Goal: Task Accomplishment & Management: Manage account settings

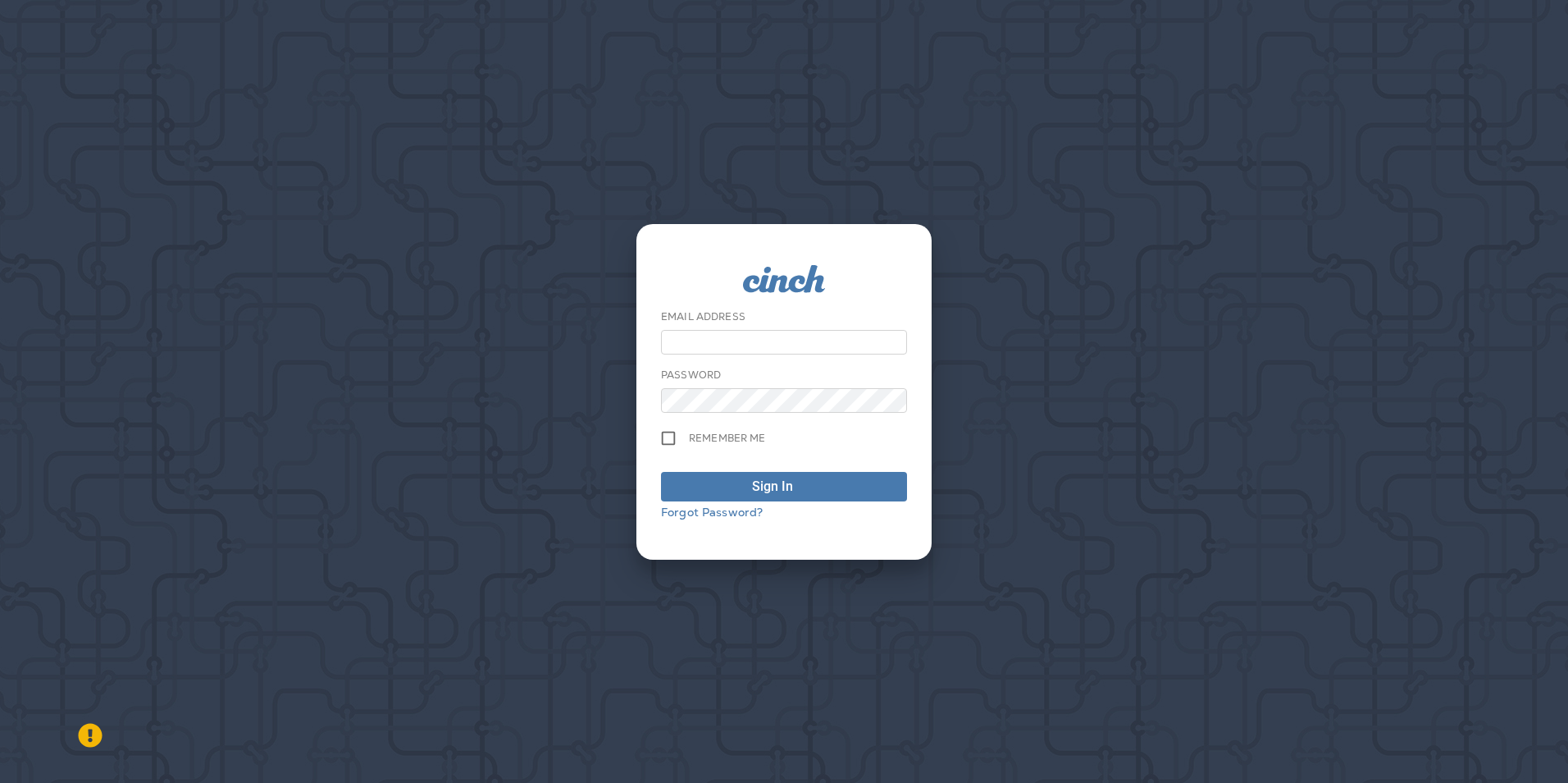
type input "**********"
click at [758, 483] on div "Sign In" at bounding box center [773, 486] width 41 height 19
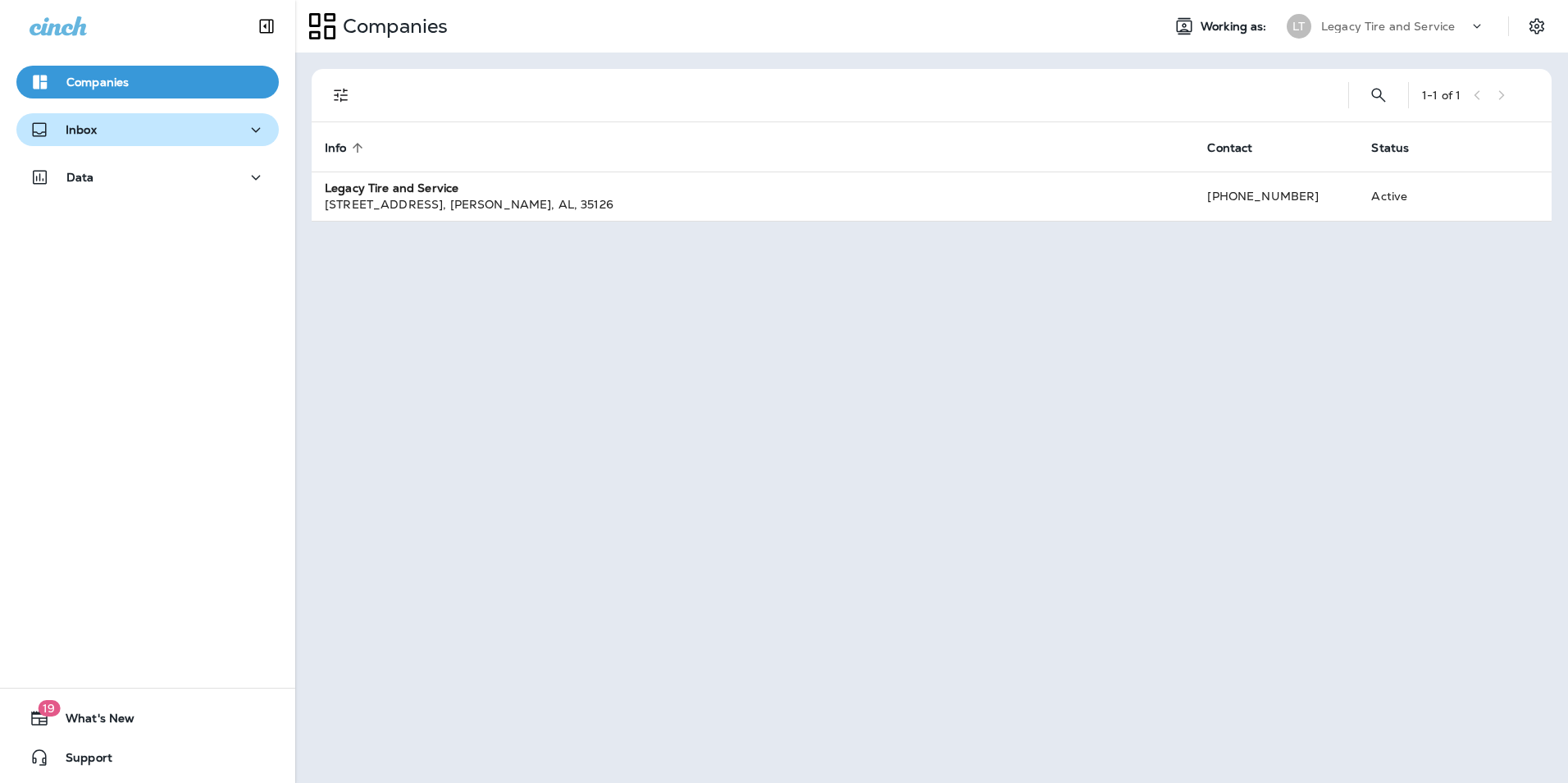
click at [147, 128] on div "Inbox" at bounding box center [147, 130] width 237 height 20
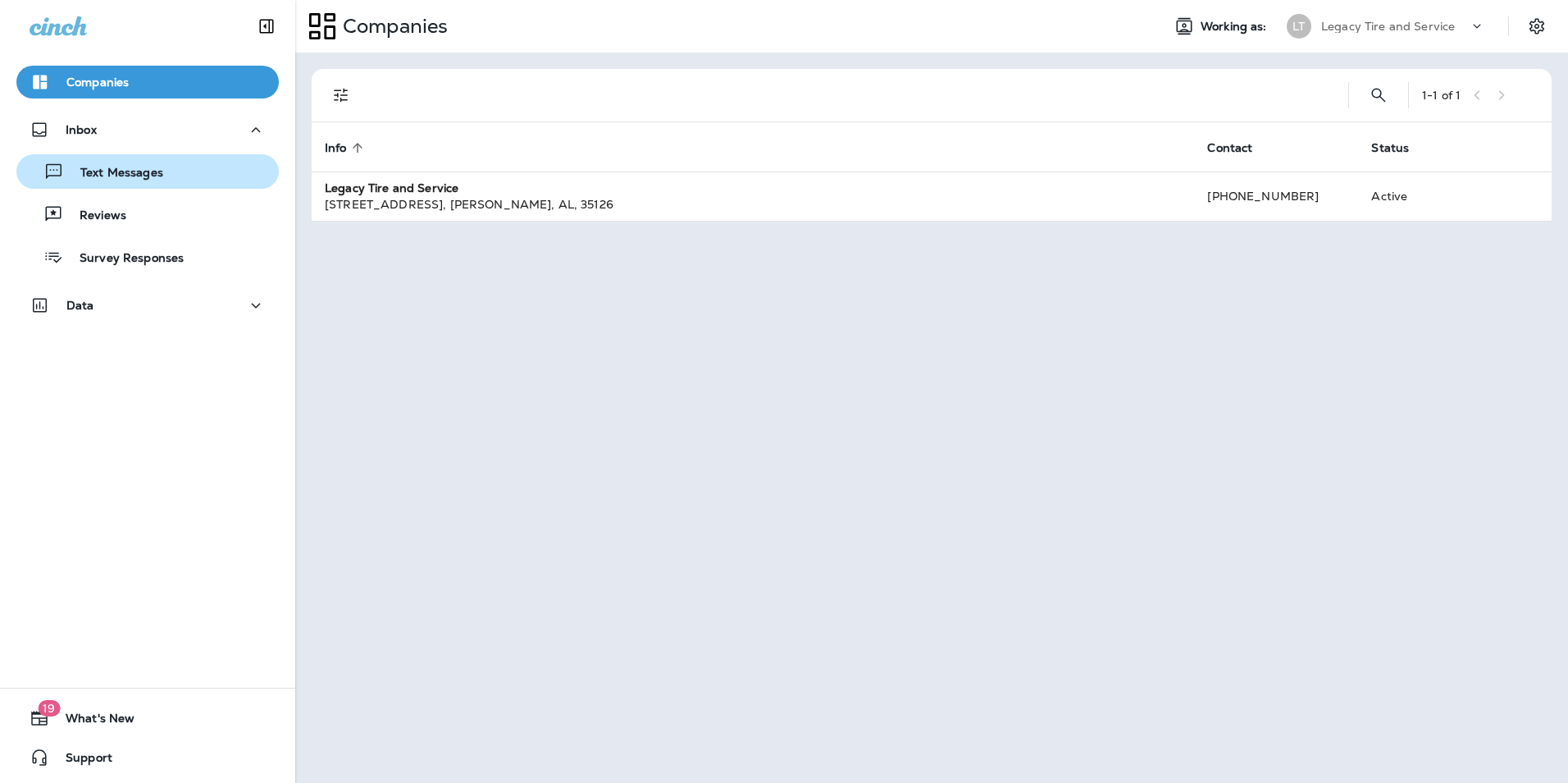
click at [136, 169] on p "Text Messages" at bounding box center [113, 174] width 99 height 16
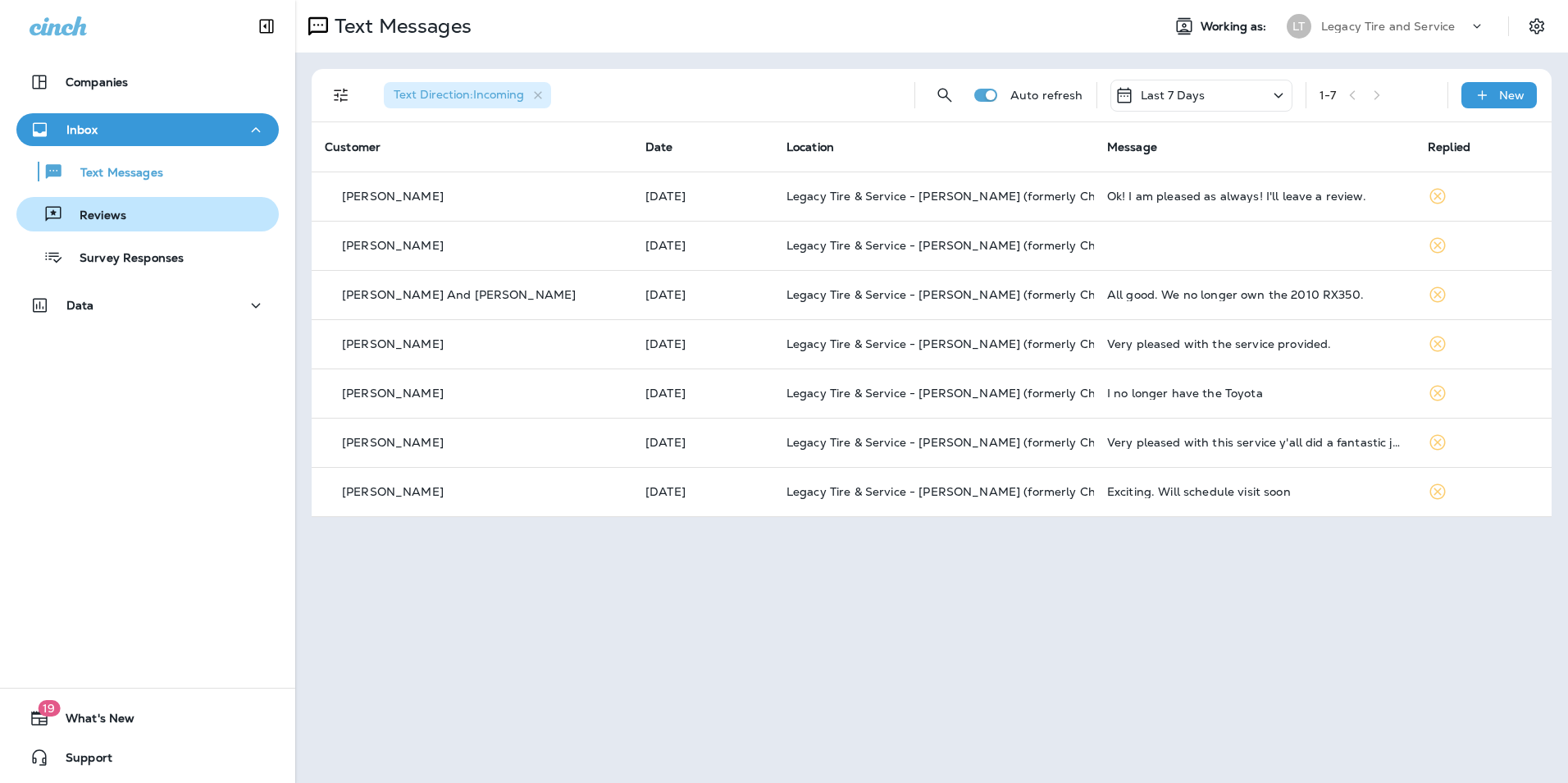
click at [157, 225] on div "Reviews" at bounding box center [147, 213] width 249 height 24
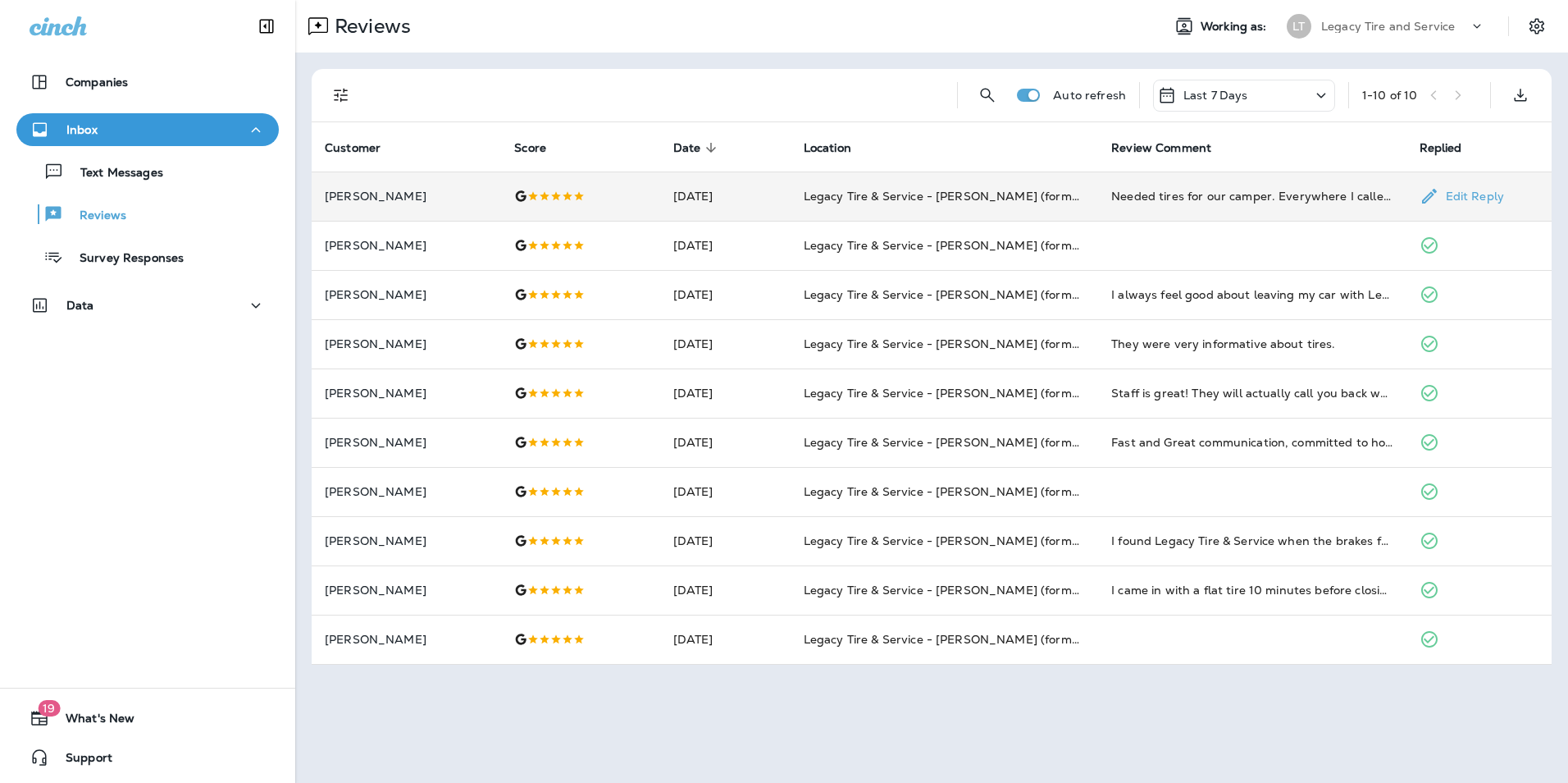
click at [444, 199] on p "[PERSON_NAME]" at bounding box center [406, 196] width 163 height 14
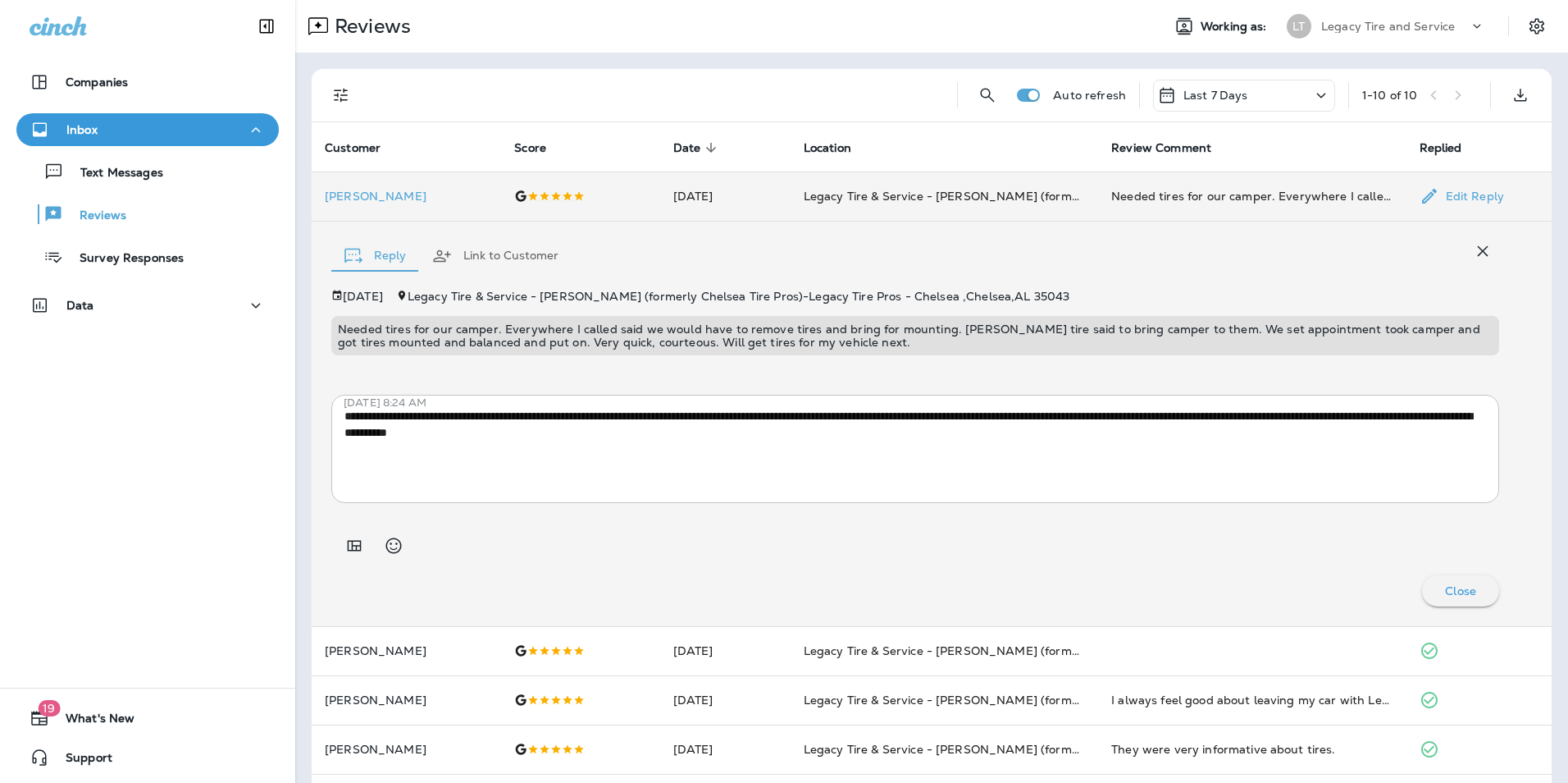
click at [441, 212] on td "[PERSON_NAME]" at bounding box center [405, 196] width 189 height 49
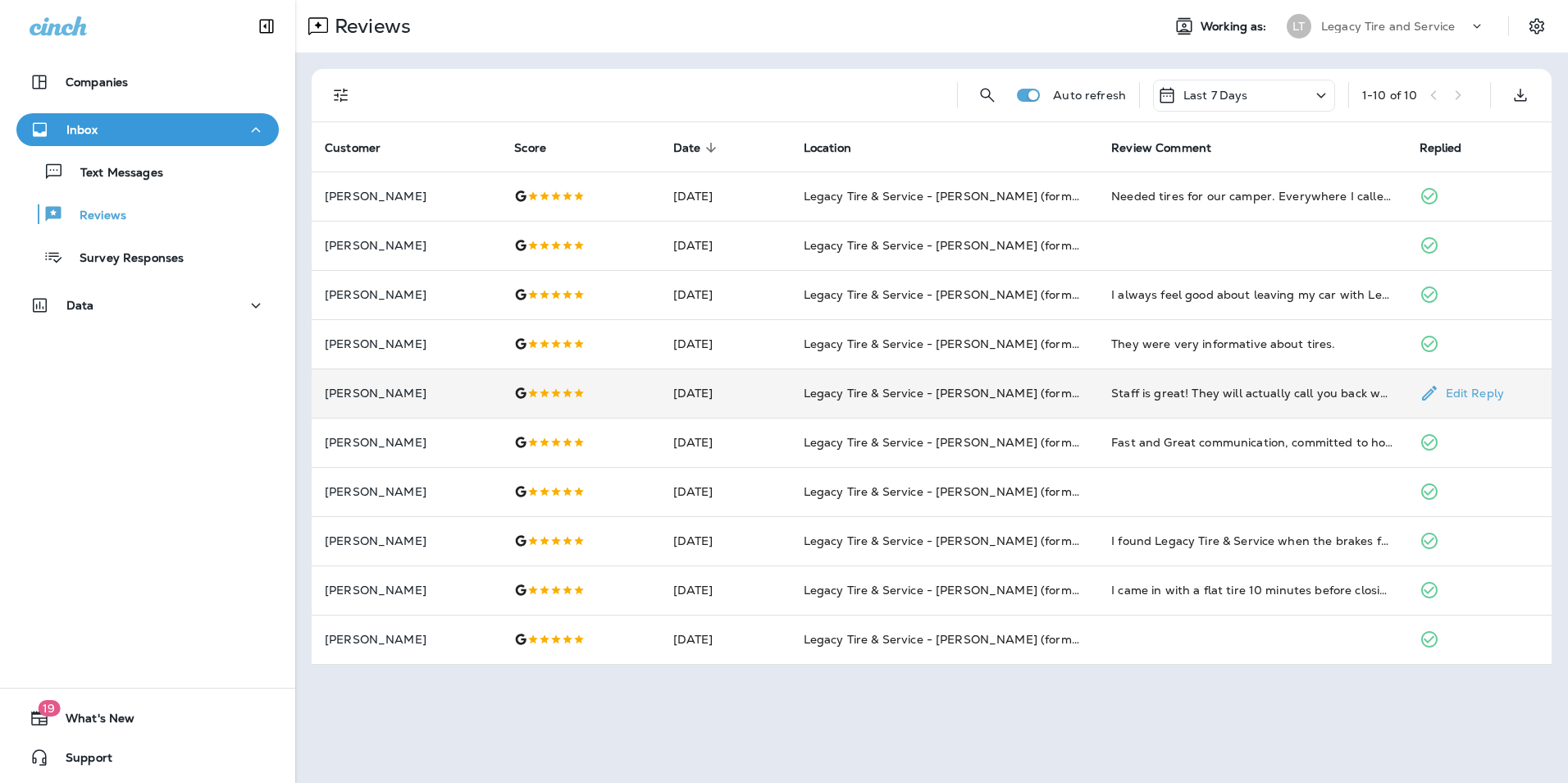
click at [448, 386] on td "[PERSON_NAME]" at bounding box center [405, 393] width 189 height 49
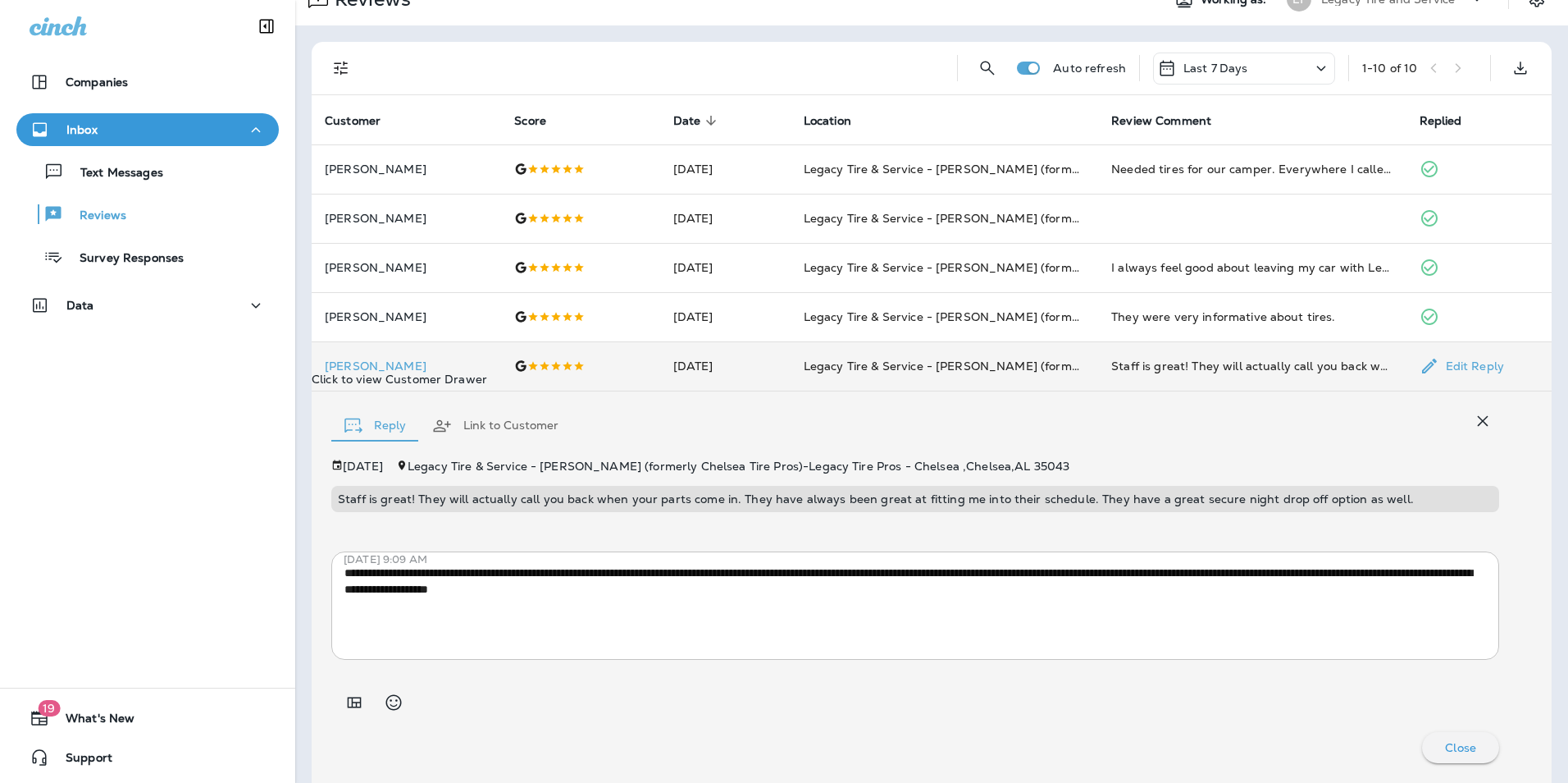
click at [441, 372] on p "[PERSON_NAME]" at bounding box center [406, 367] width 163 height 14
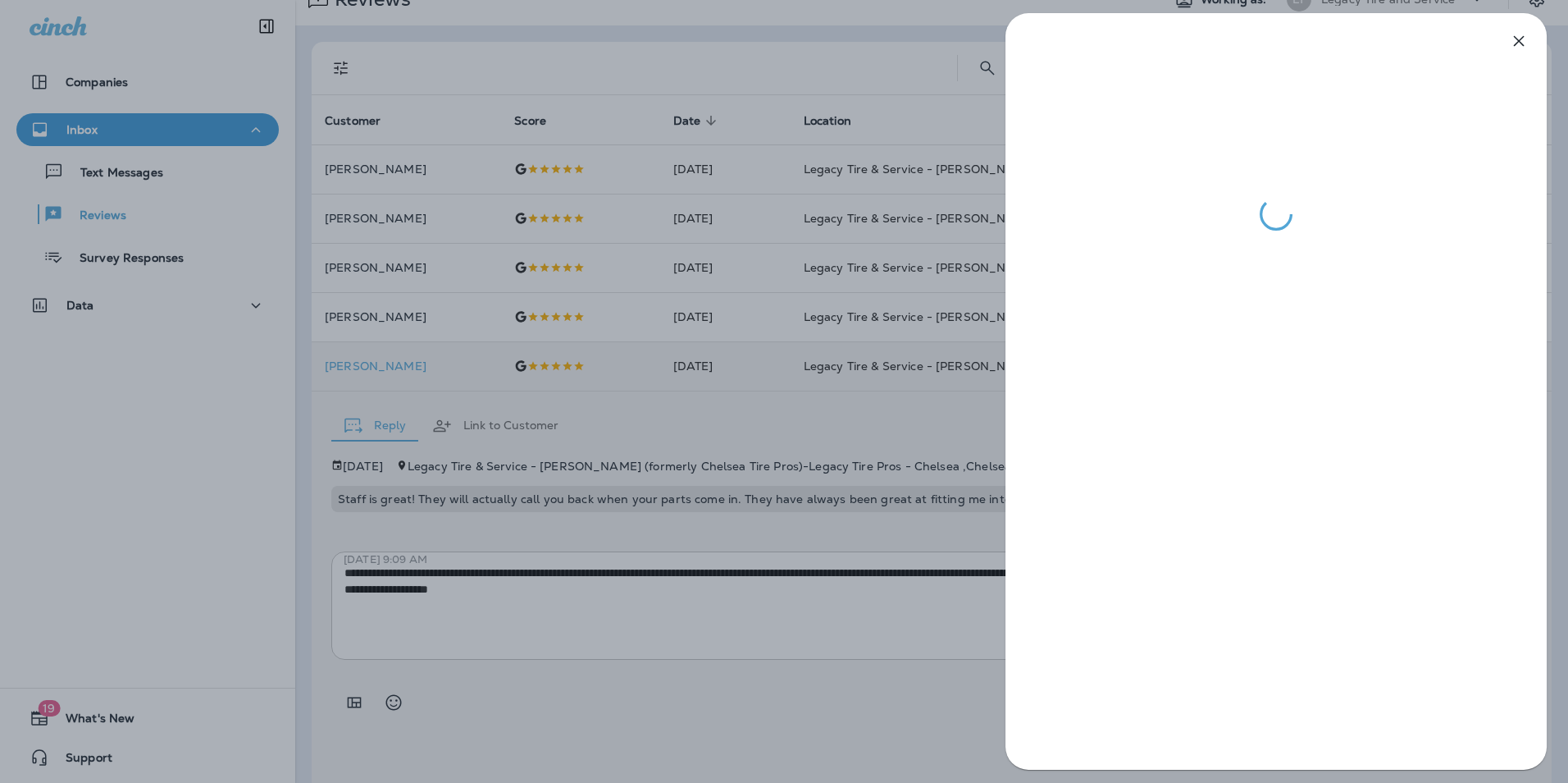
click at [451, 365] on div at bounding box center [784, 391] width 1568 height 783
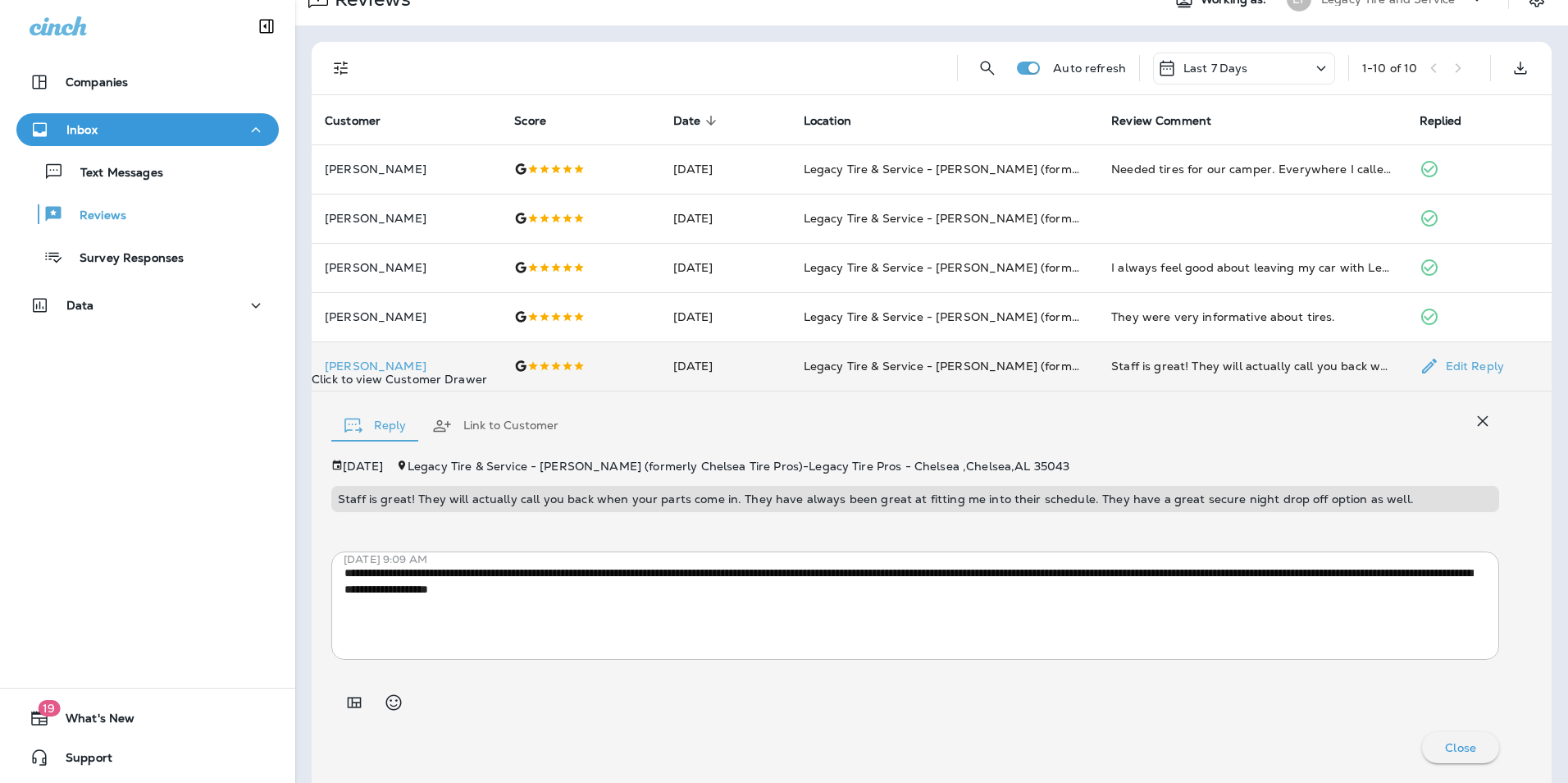
click at [456, 361] on p "[PERSON_NAME]" at bounding box center [406, 367] width 163 height 14
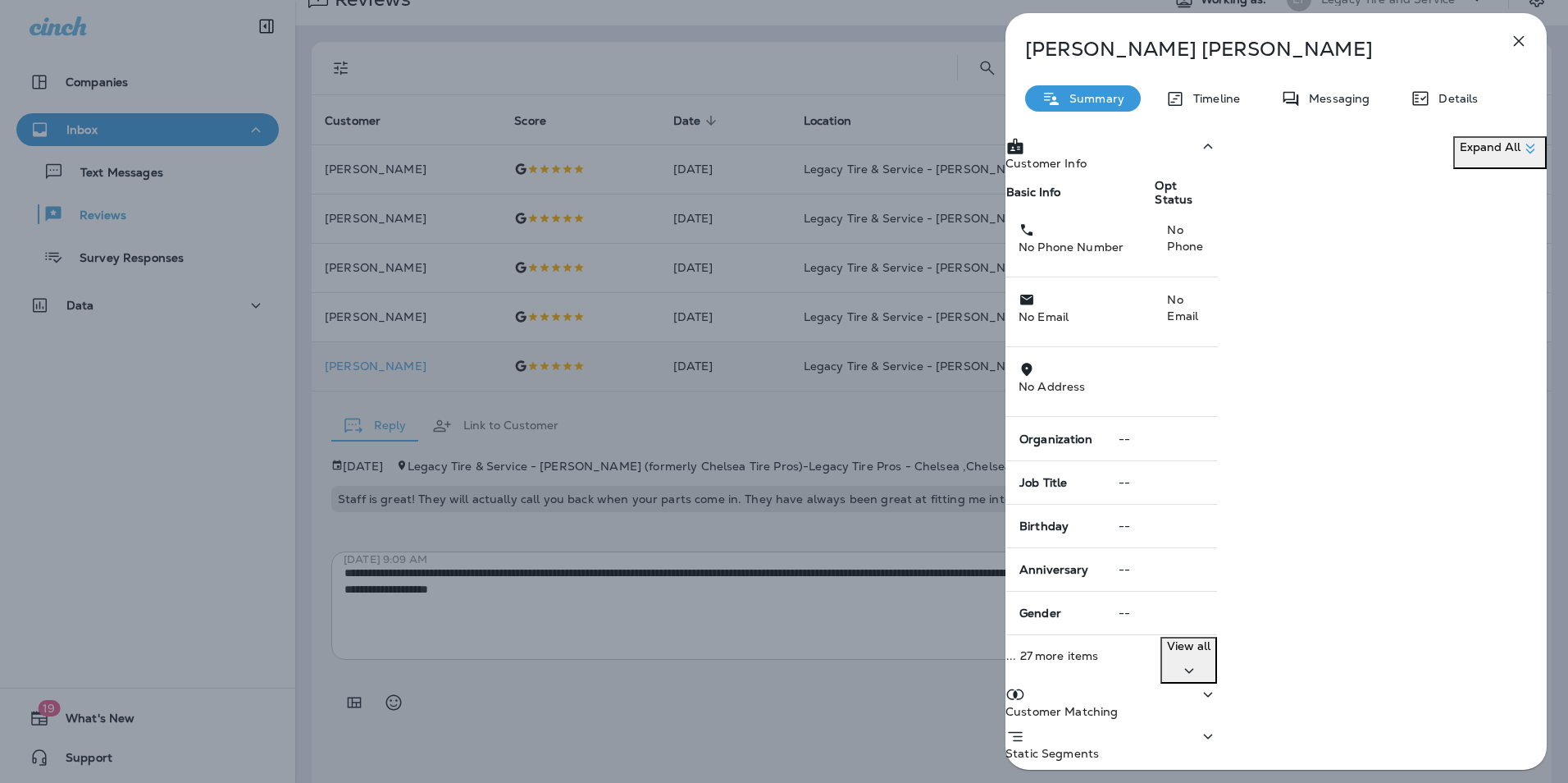
click at [456, 361] on div "[PERSON_NAME] Summary Timeline Messaging Details Customer Info Basic Info Opt S…" at bounding box center [784, 391] width 1568 height 783
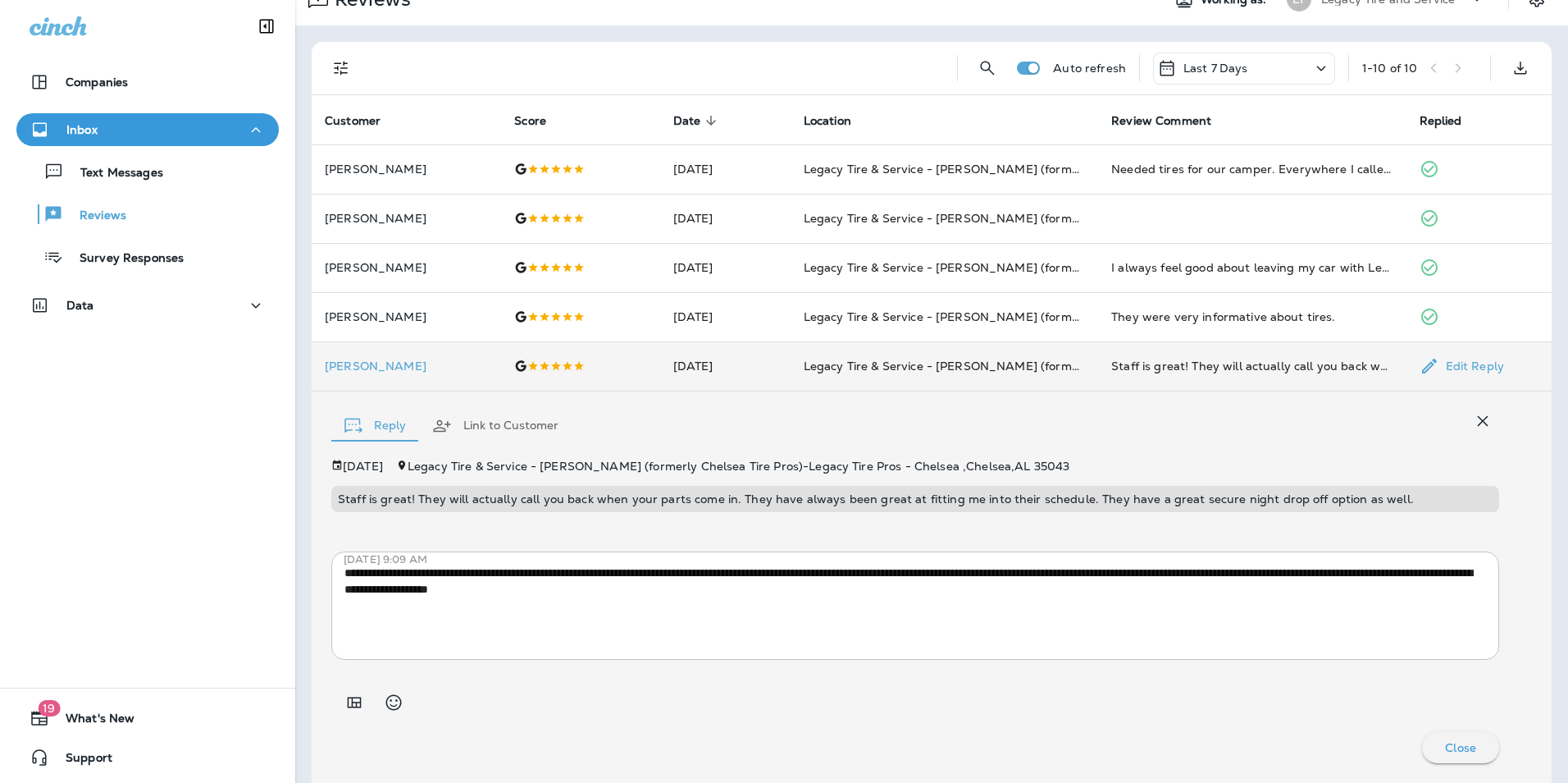
click at [645, 373] on td at bounding box center [580, 366] width 158 height 49
